Goal: Task Accomplishment & Management: Manage account settings

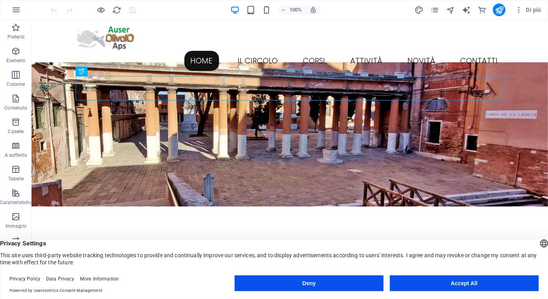
click at [467, 285] on button "Accept All" at bounding box center [464, 283] width 149 height 16
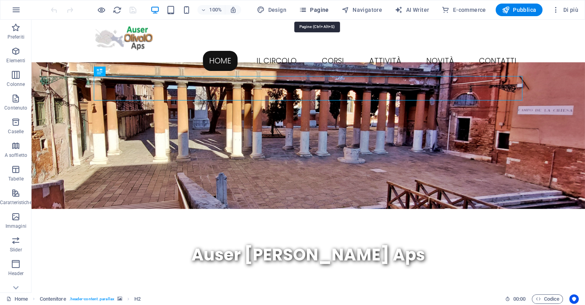
click at [316, 12] on span "Pagine" at bounding box center [314, 10] width 30 height 8
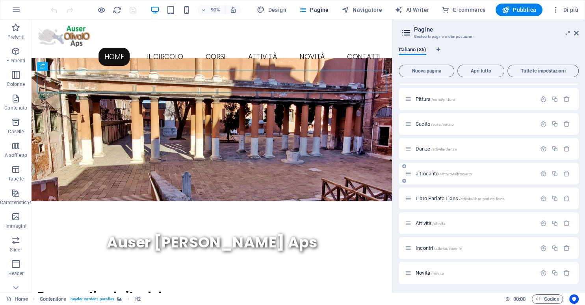
scroll to position [539, 0]
click at [426, 175] on span "Incontri /attivita/incontri" at bounding box center [439, 176] width 47 height 6
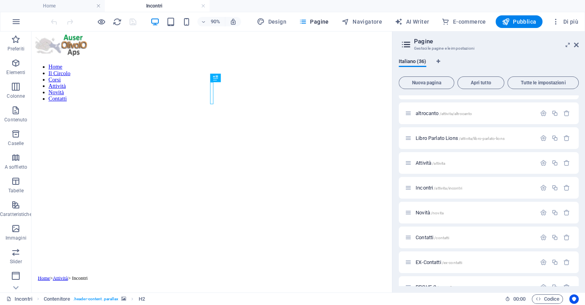
scroll to position [0, 0]
click at [548, 43] on icon at bounding box center [576, 45] width 5 height 6
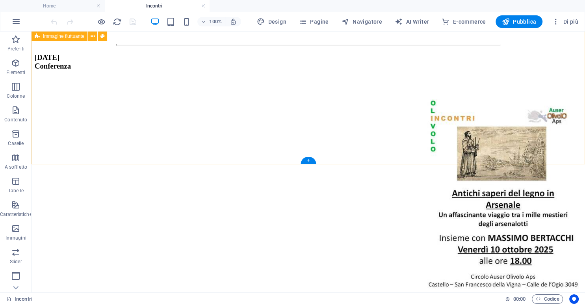
scroll to position [458, 0]
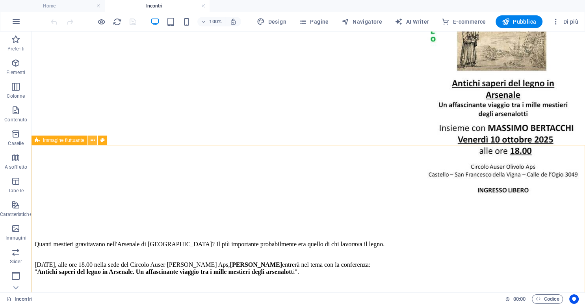
click at [92, 141] on icon at bounding box center [93, 140] width 4 height 8
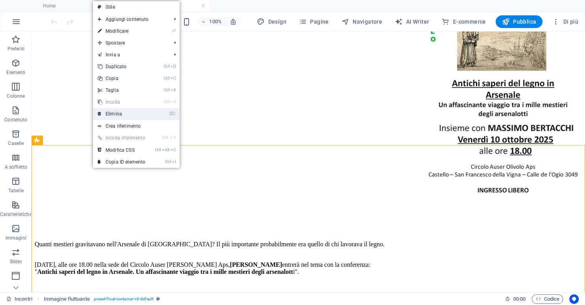
click at [117, 112] on link "⌦ Elimina" at bounding box center [121, 114] width 57 height 12
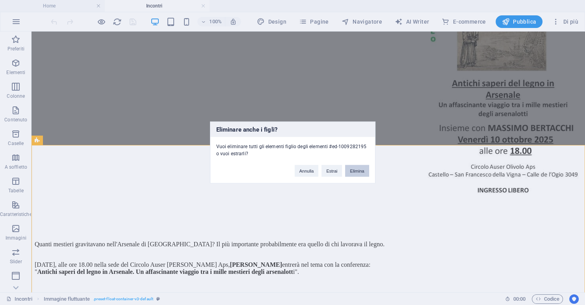
click at [357, 172] on button "Elimina" at bounding box center [357, 171] width 24 height 12
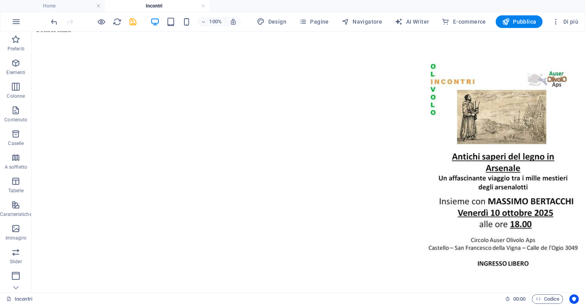
scroll to position [374, 0]
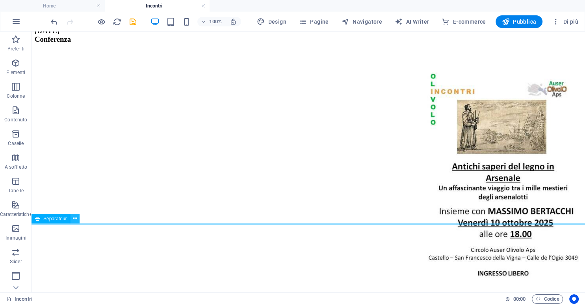
click at [74, 219] on icon at bounding box center [75, 218] width 4 height 8
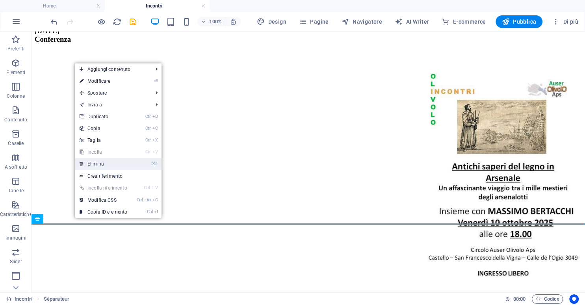
click at [96, 165] on link "⌦ Elimina" at bounding box center [103, 164] width 57 height 12
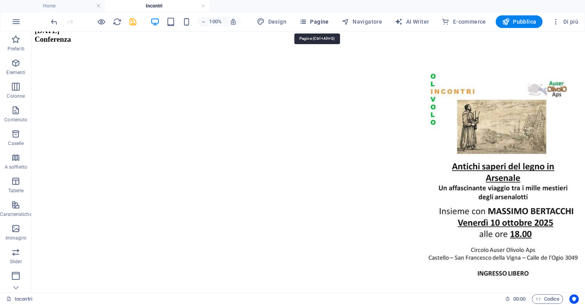
click at [324, 24] on span "Pagine" at bounding box center [314, 22] width 30 height 8
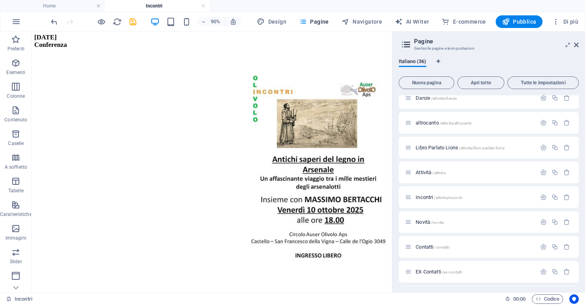
scroll to position [539, 0]
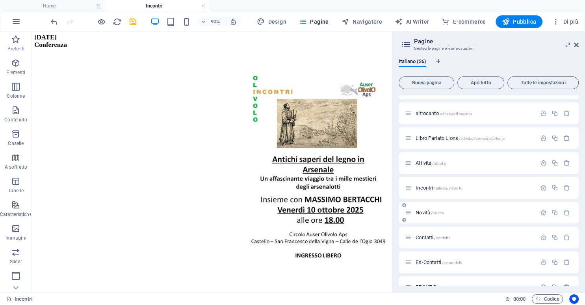
click at [428, 209] on div "Novità /novita" at bounding box center [470, 212] width 131 height 9
click at [428, 213] on span "Novità /novita" at bounding box center [430, 213] width 28 height 6
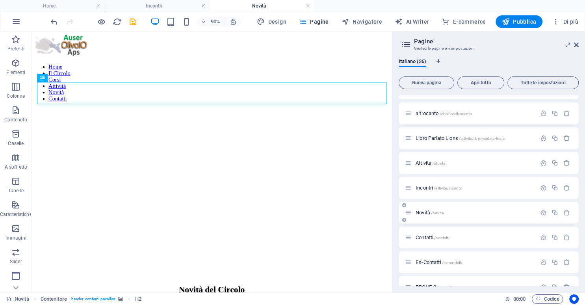
scroll to position [0, 0]
click at [548, 47] on icon at bounding box center [576, 45] width 5 height 6
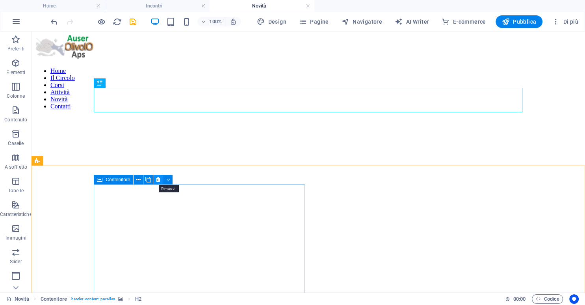
click at [160, 180] on icon at bounding box center [158, 180] width 4 height 8
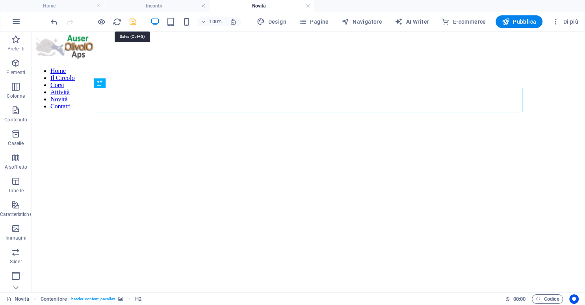
click at [130, 20] on icon "save" at bounding box center [132, 21] width 9 height 9
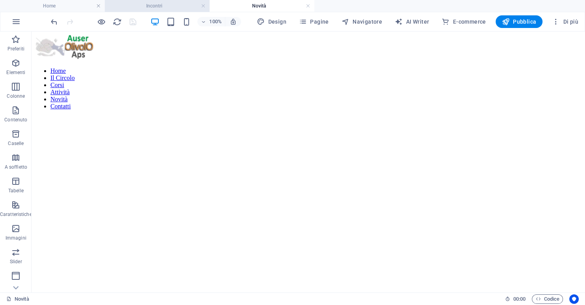
click at [173, 7] on h4 "Incontri" at bounding box center [157, 6] width 105 height 9
click at [520, 22] on span "Pubblica" at bounding box center [519, 22] width 35 height 8
